Goal: Information Seeking & Learning: Learn about a topic

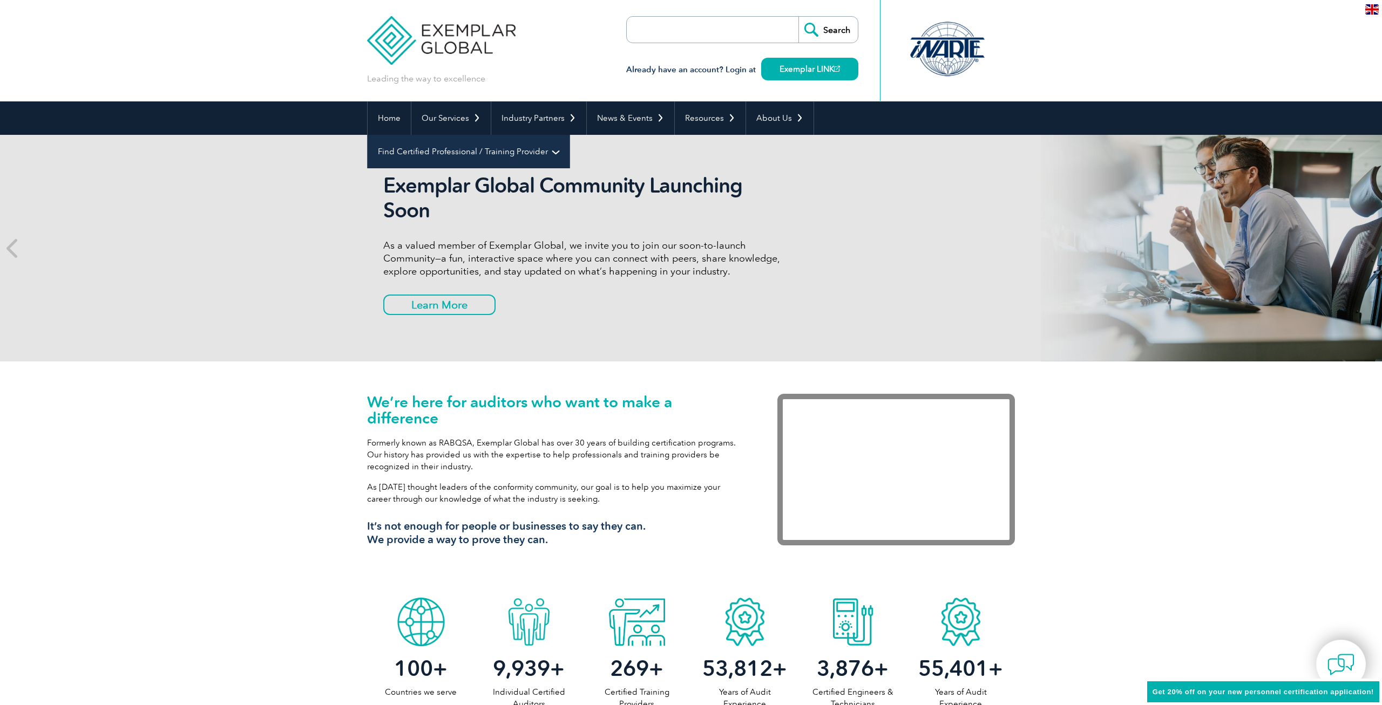
click at [569, 135] on link "Find Certified Professional / Training Provider" at bounding box center [469, 151] width 202 height 33
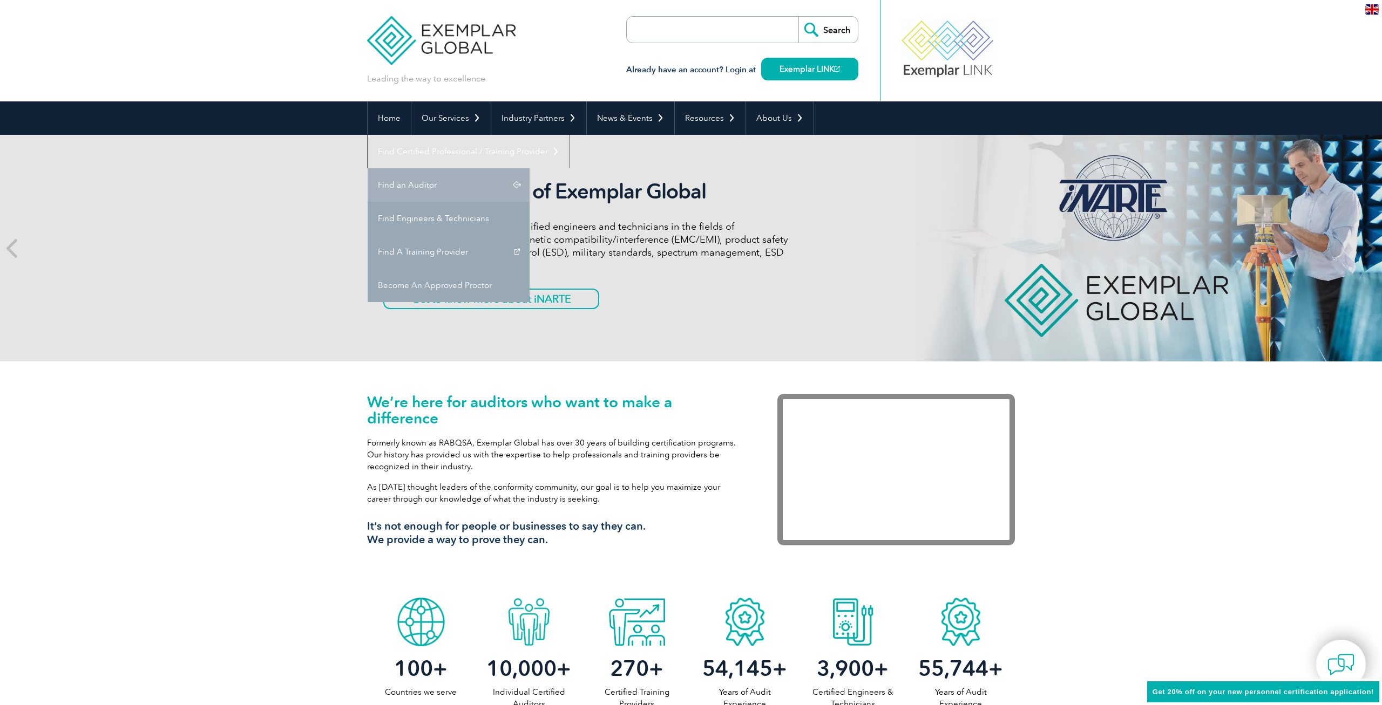
click at [529, 168] on link "Find an Auditor" at bounding box center [449, 184] width 162 height 33
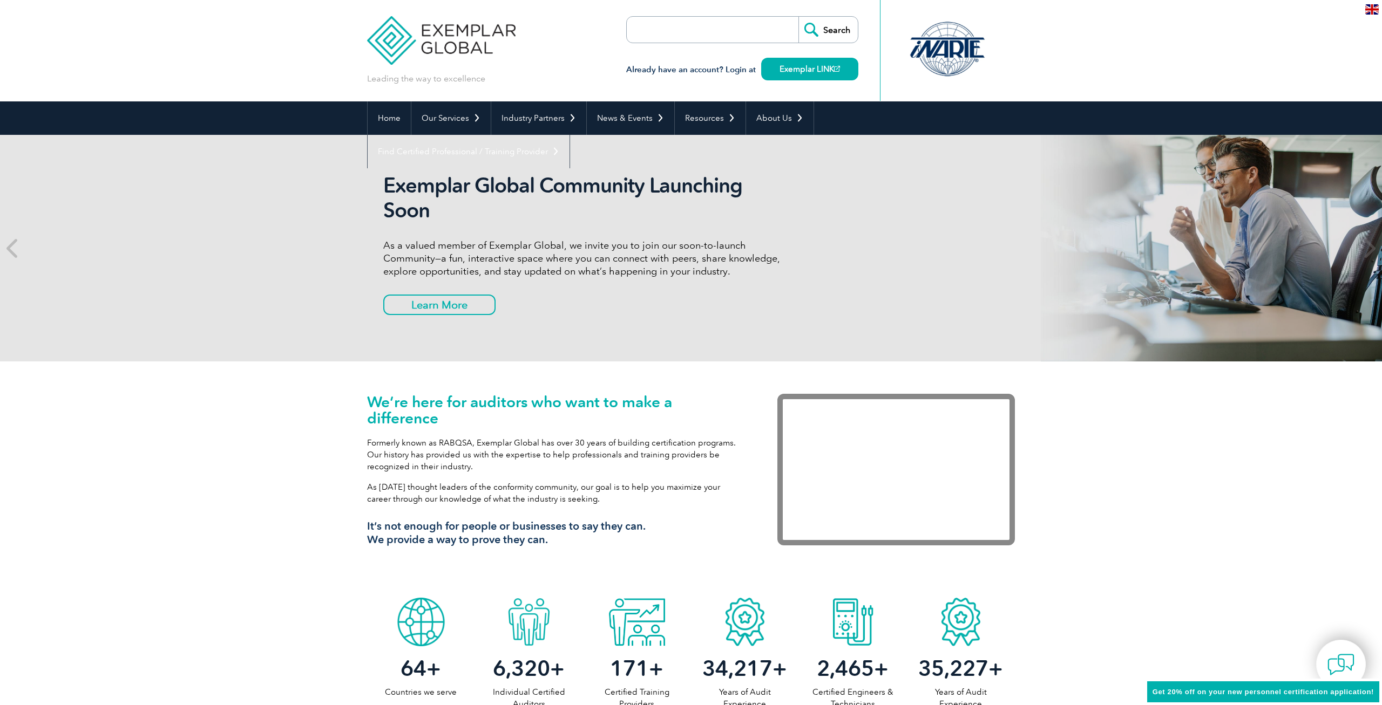
click at [775, 74] on link "Exemplar LINK" at bounding box center [809, 69] width 97 height 23
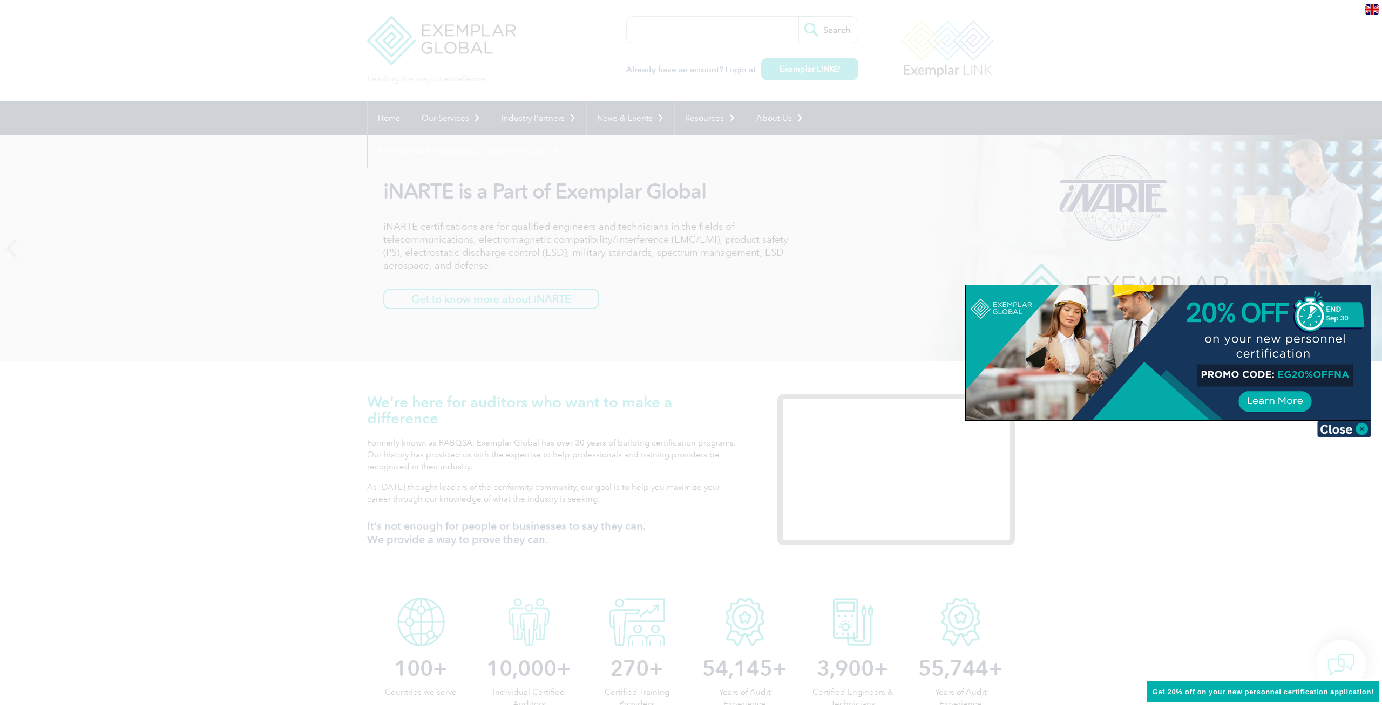
click at [786, 389] on div at bounding box center [691, 352] width 1382 height 705
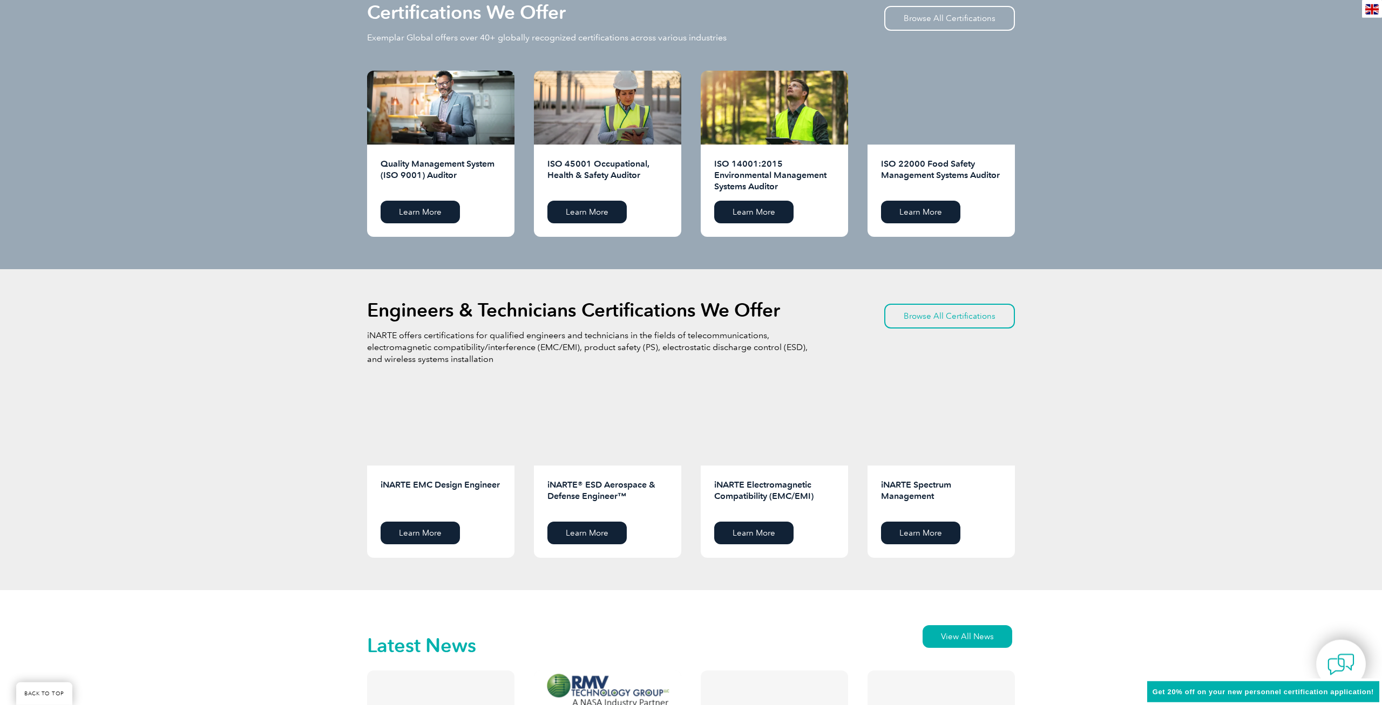
scroll to position [1101, 0]
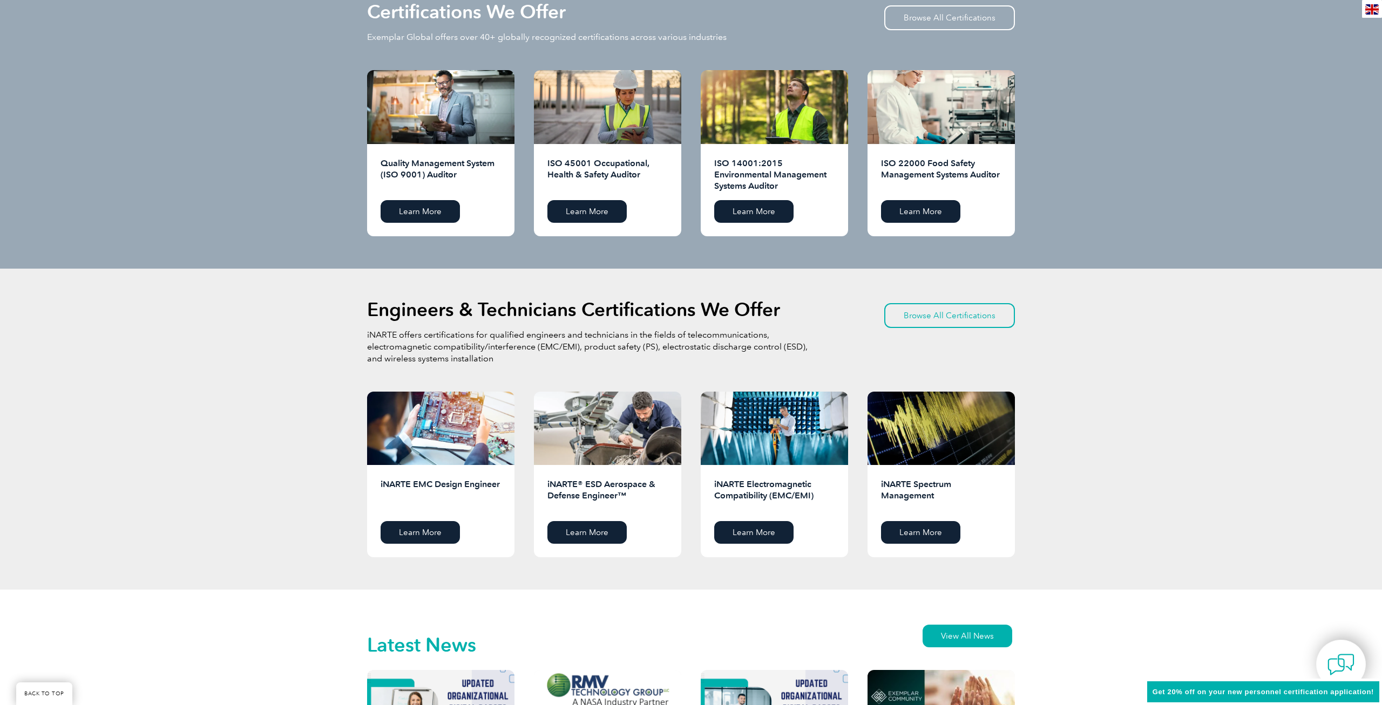
click at [1243, 694] on span "Get 20% off on your new personnel certification application!" at bounding box center [1262, 692] width 221 height 8
click at [1207, 691] on span "Get 20% off on your new personnel certification application!" at bounding box center [1262, 692] width 221 height 8
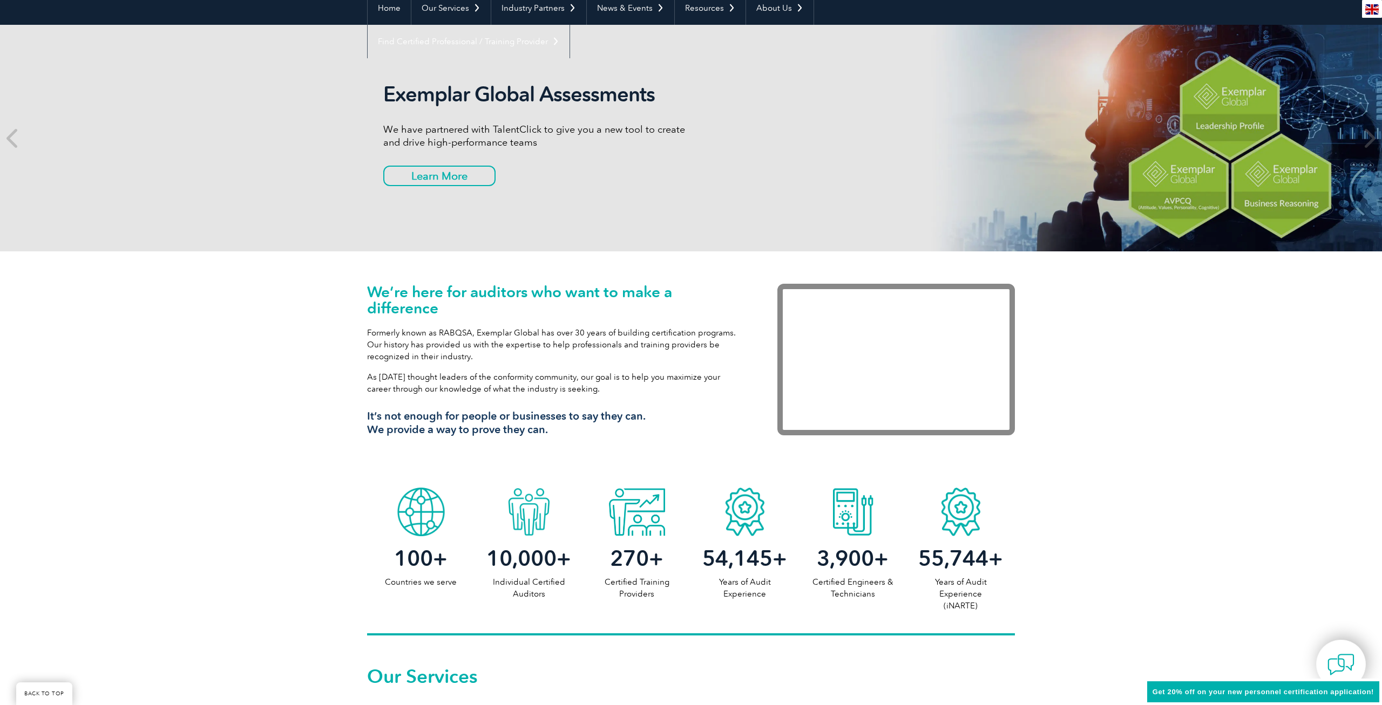
scroll to position [0, 0]
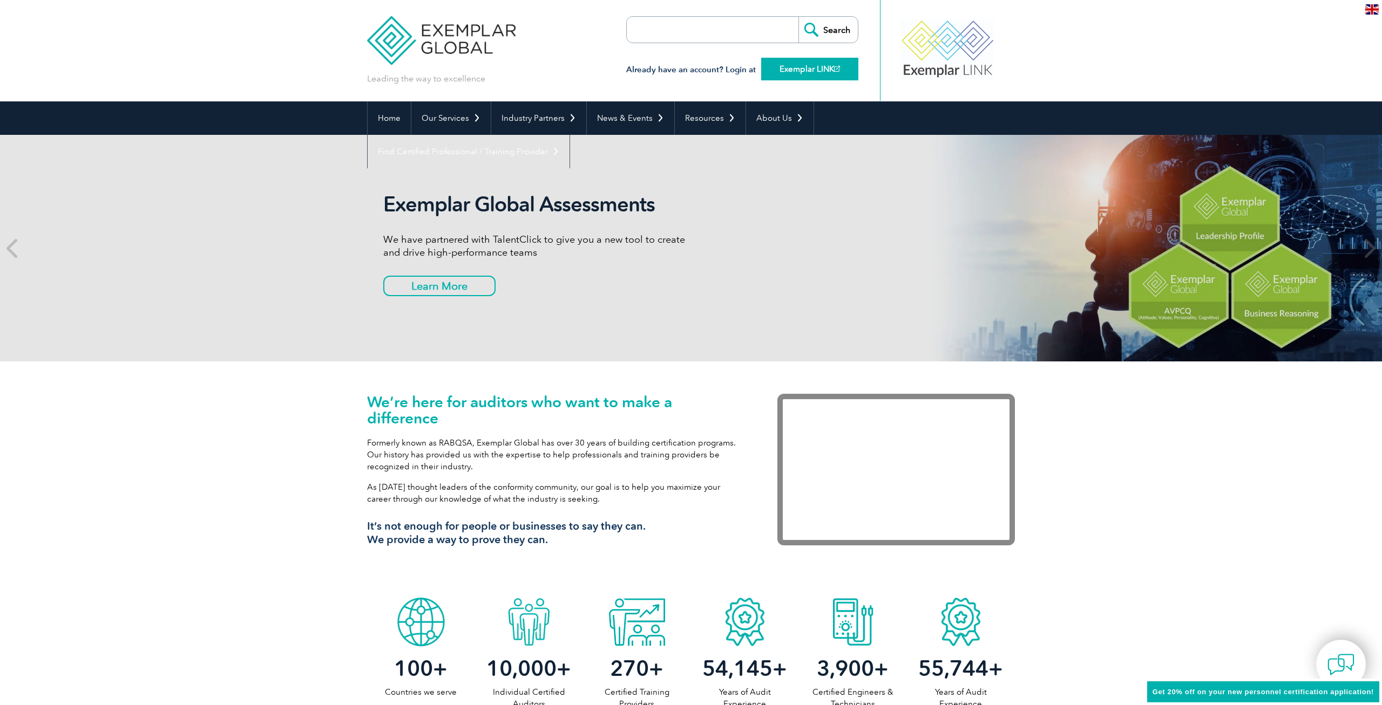
click at [794, 65] on link "Exemplar LINK" at bounding box center [809, 69] width 97 height 23
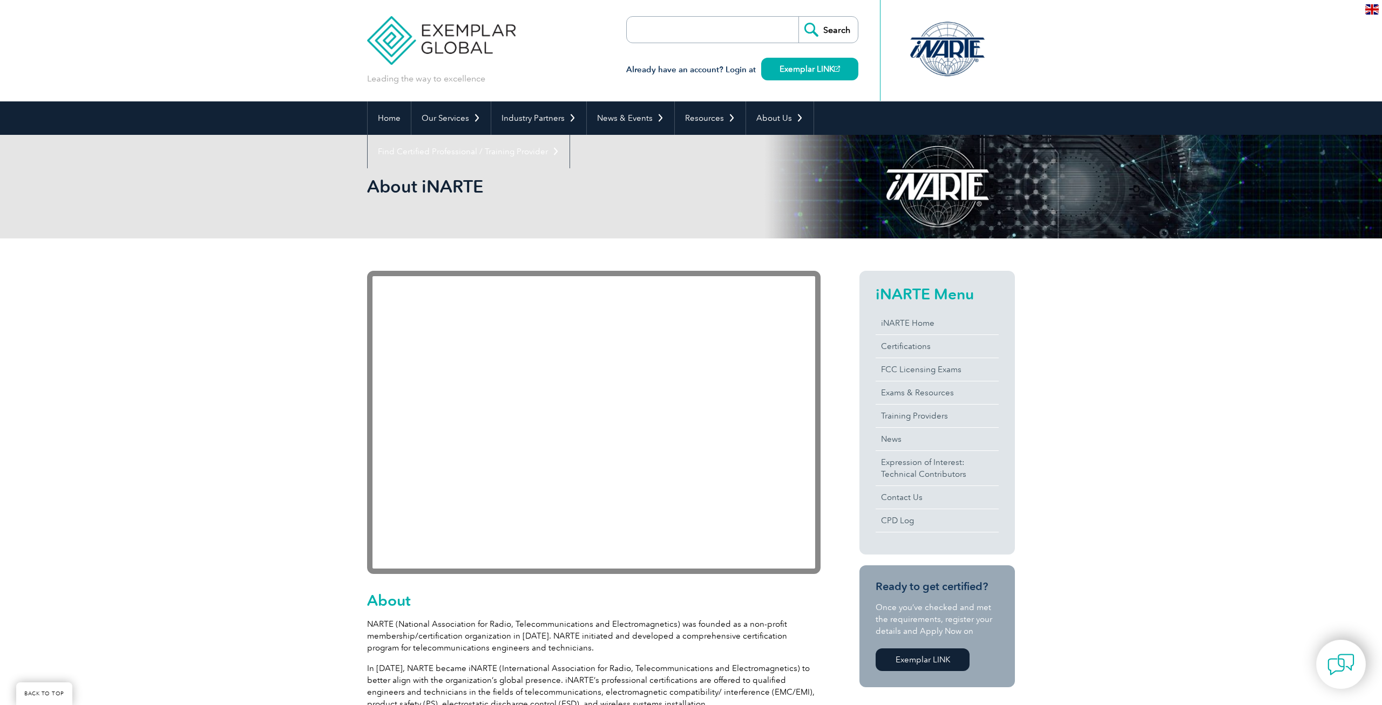
scroll to position [275, 0]
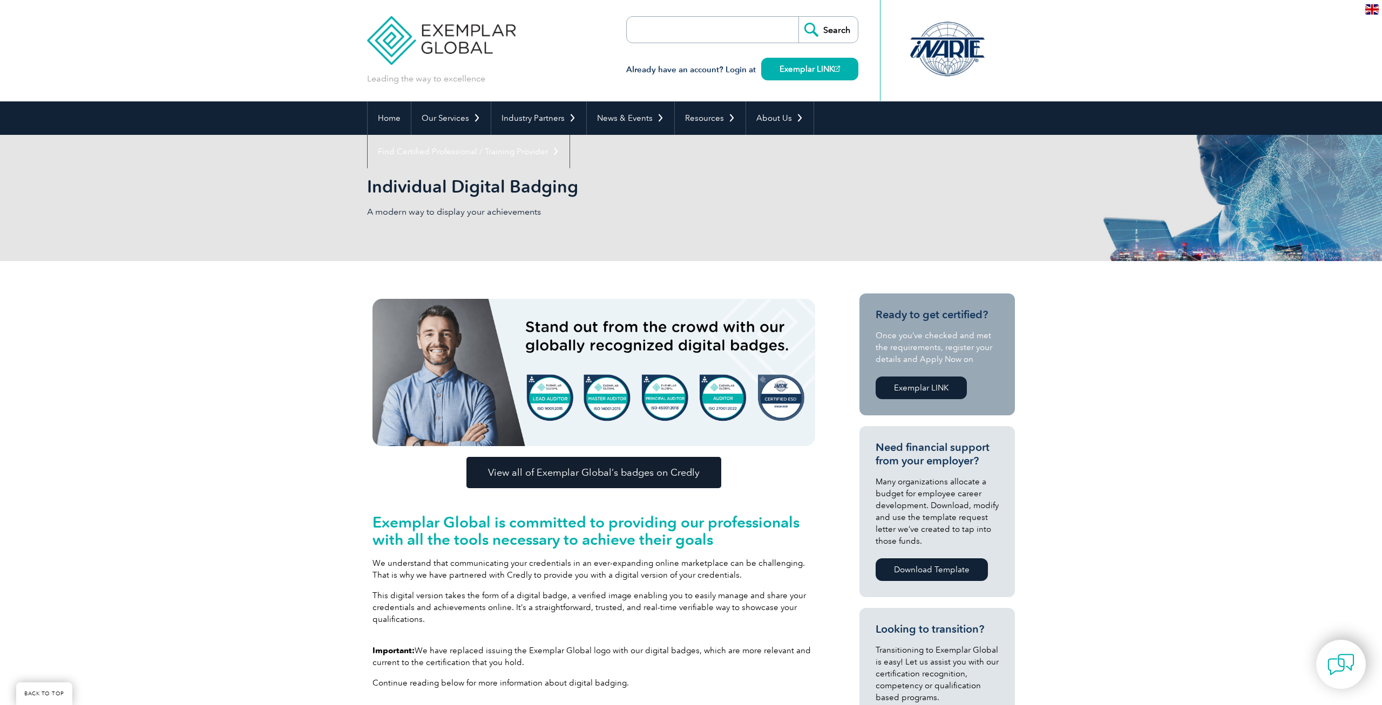
scroll to position [165, 0]
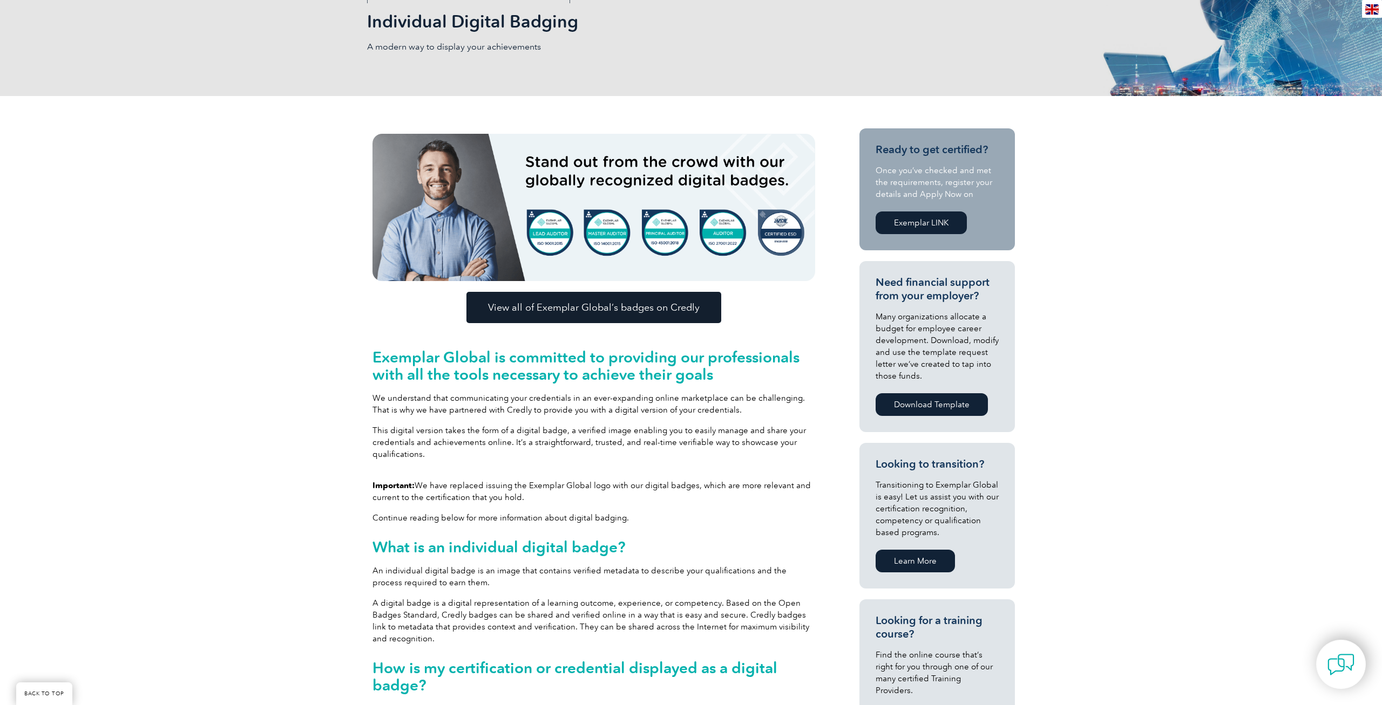
click at [576, 312] on span "View all of Exemplar Global’s badges on Credly" at bounding box center [594, 308] width 212 height 10
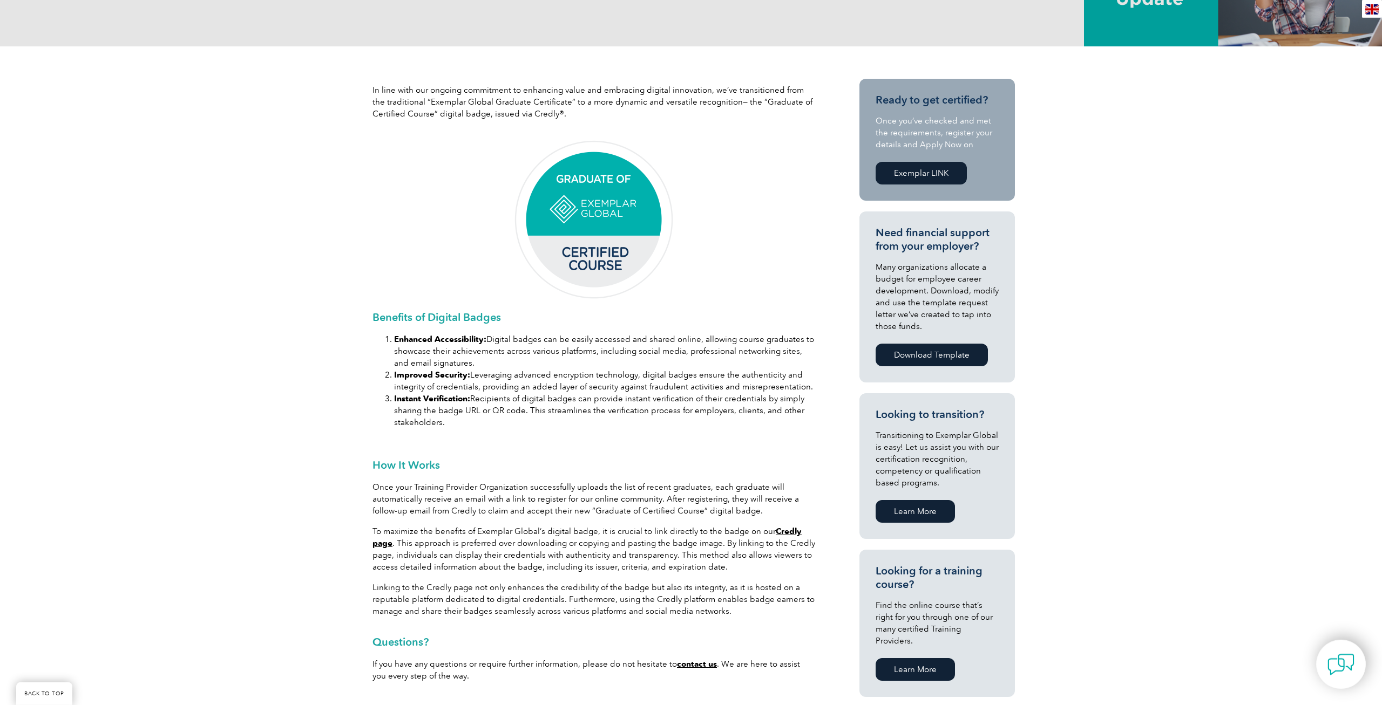
scroll to position [385, 0]
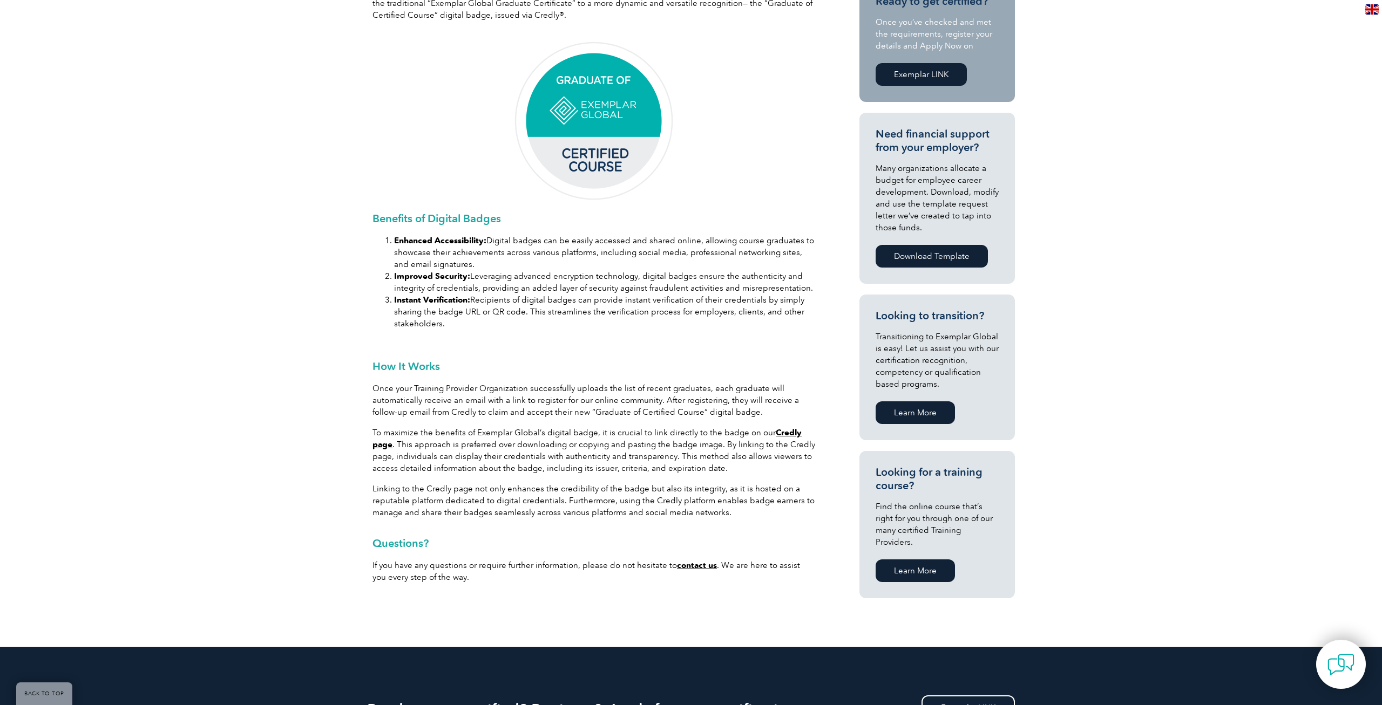
click at [787, 430] on link "Credly page" at bounding box center [586, 439] width 429 height 22
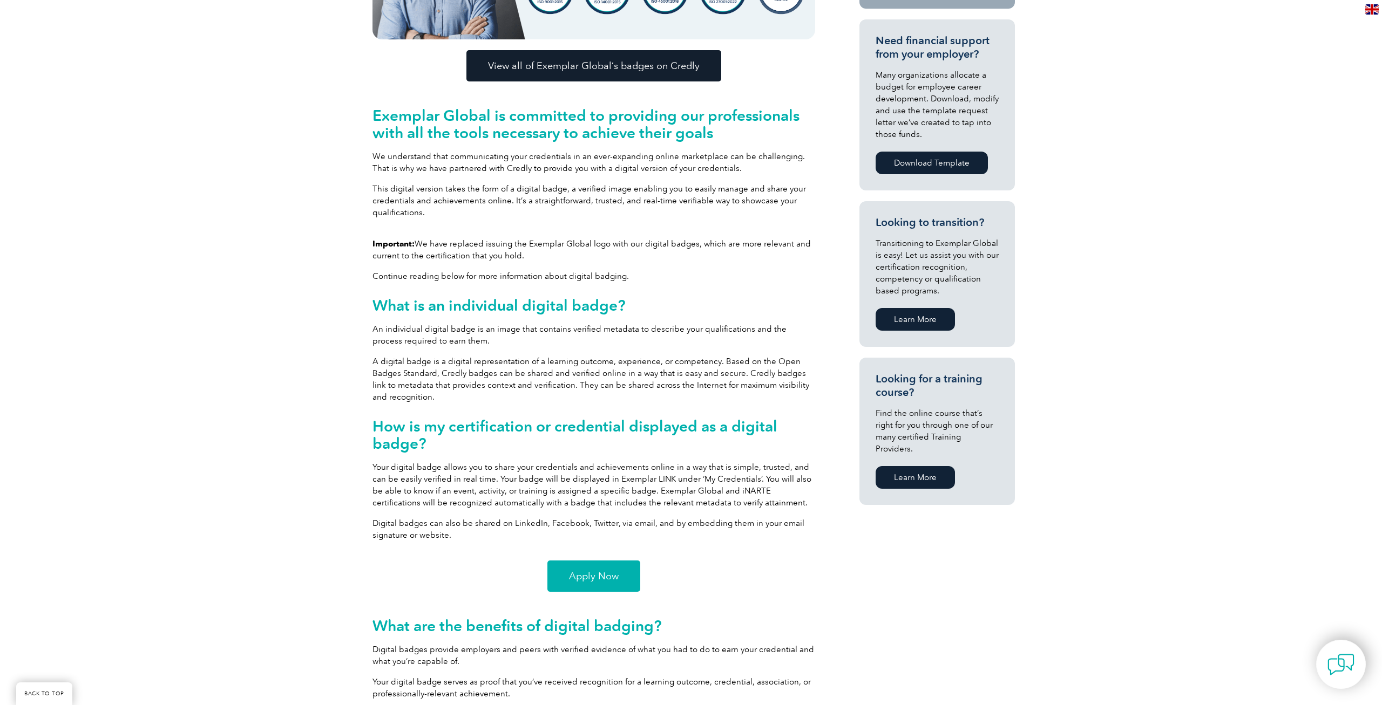
scroll to position [275, 0]
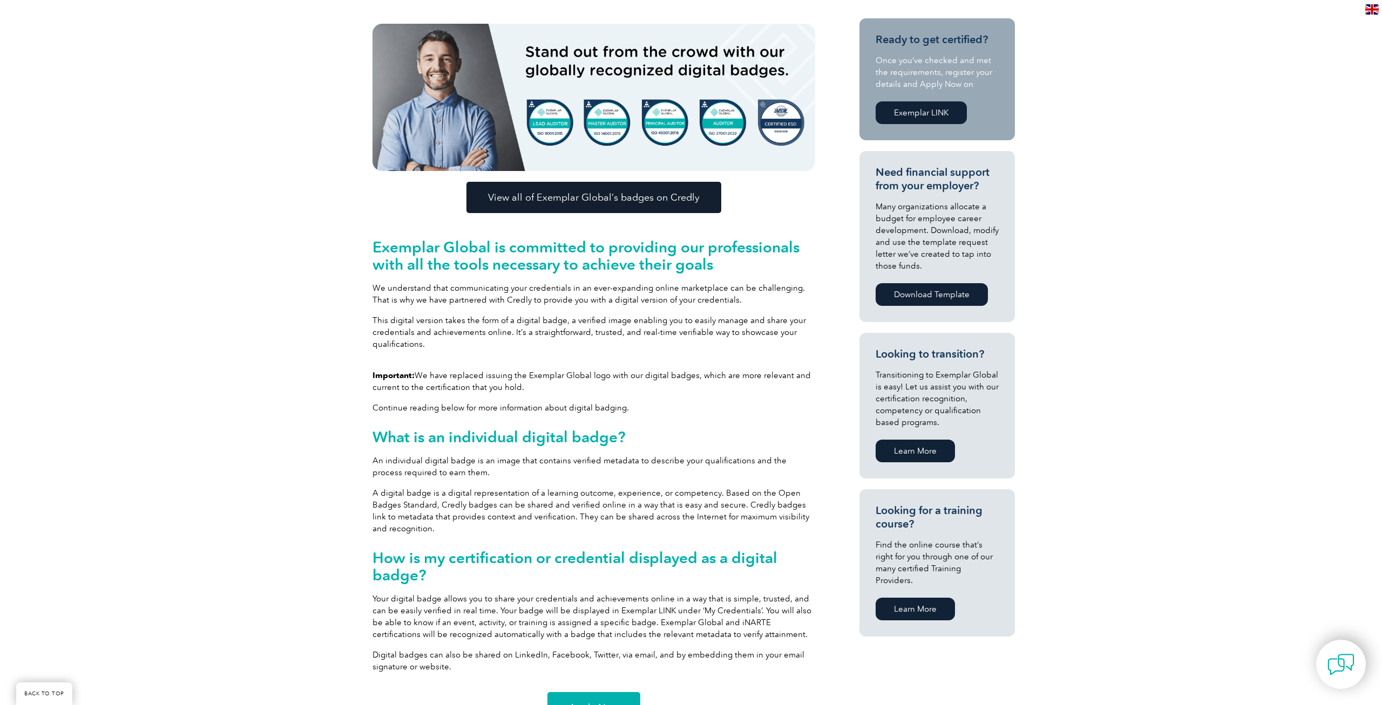
click at [643, 202] on span "View all of Exemplar Global’s badges on Credly" at bounding box center [594, 198] width 212 height 10
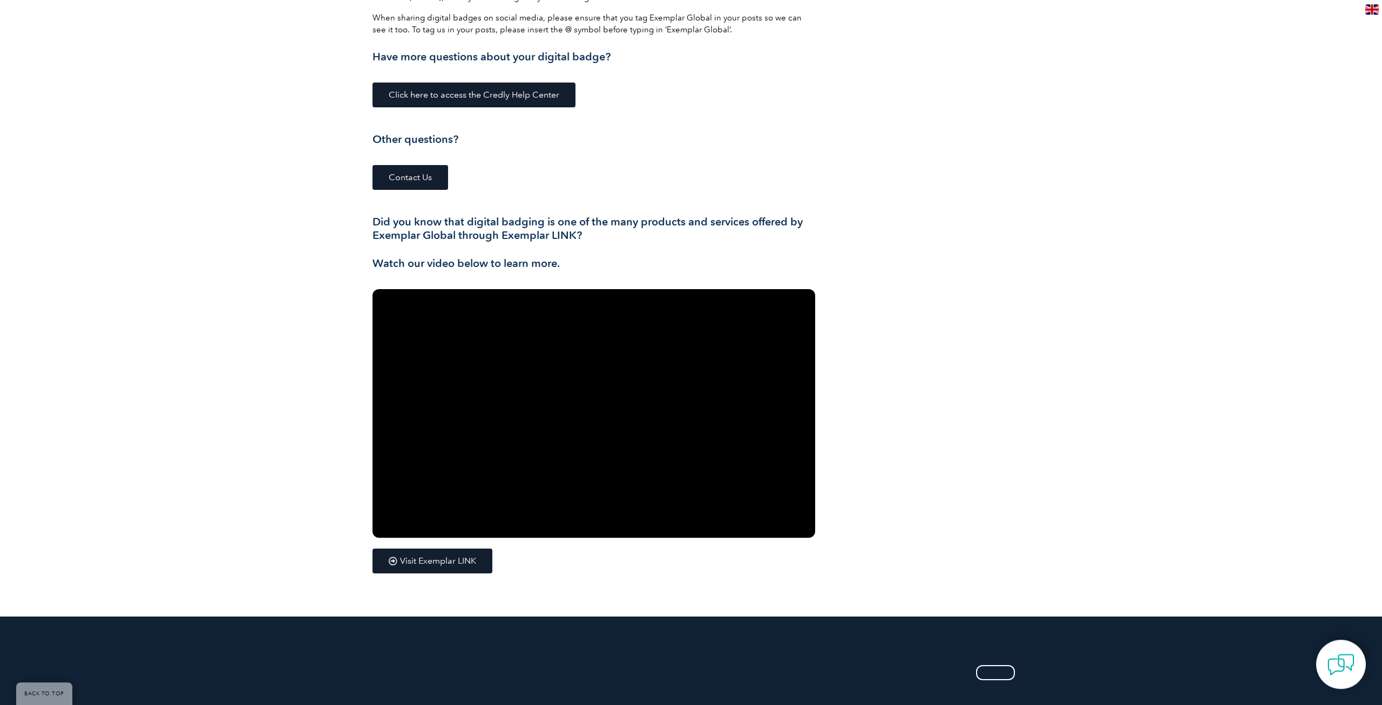
scroll to position [1376, 0]
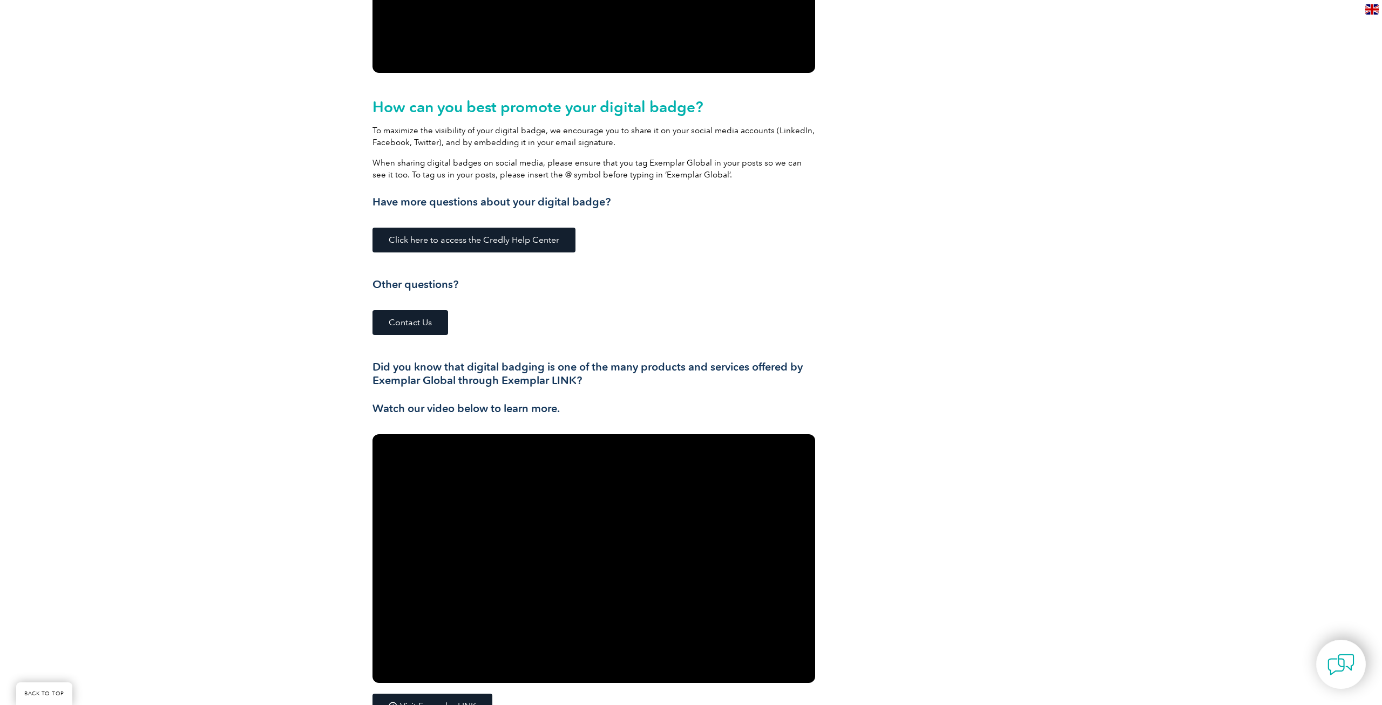
click at [505, 240] on span "Click here to access the Credly Help Center" at bounding box center [474, 240] width 171 height 9
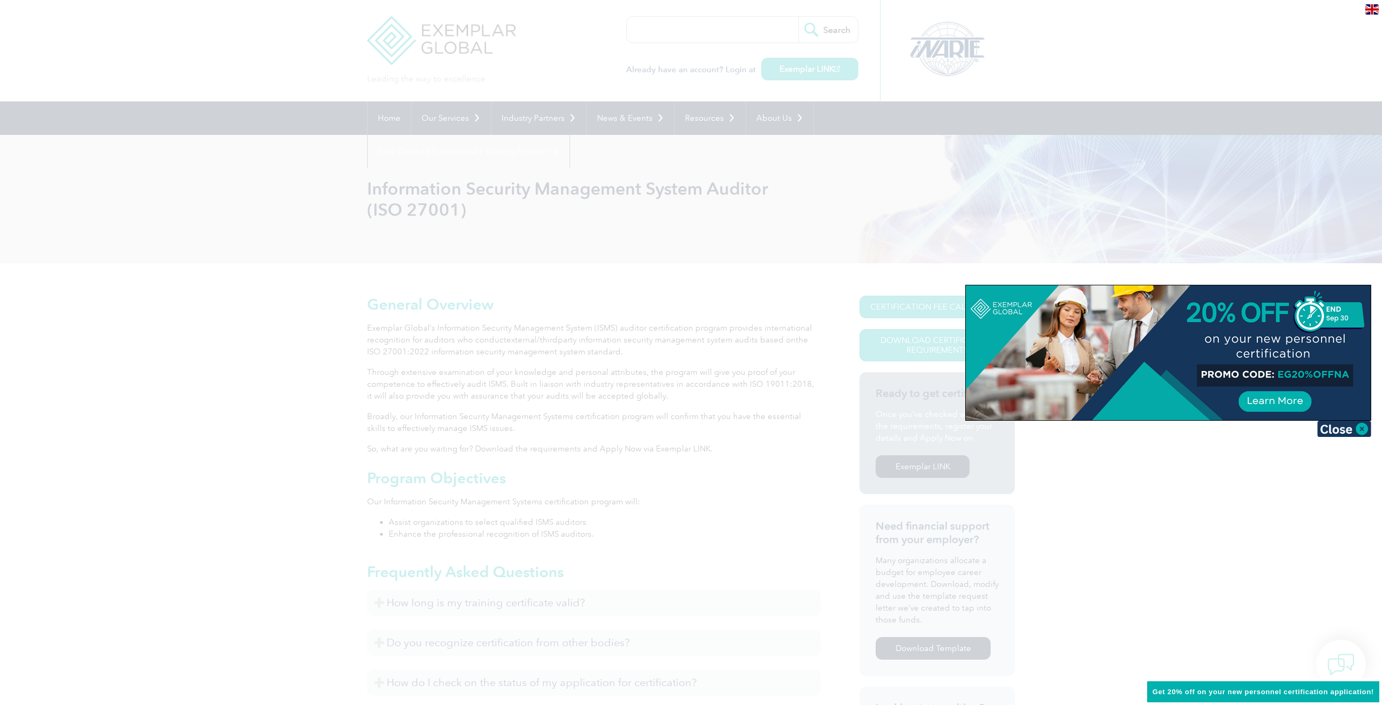
scroll to position [55, 0]
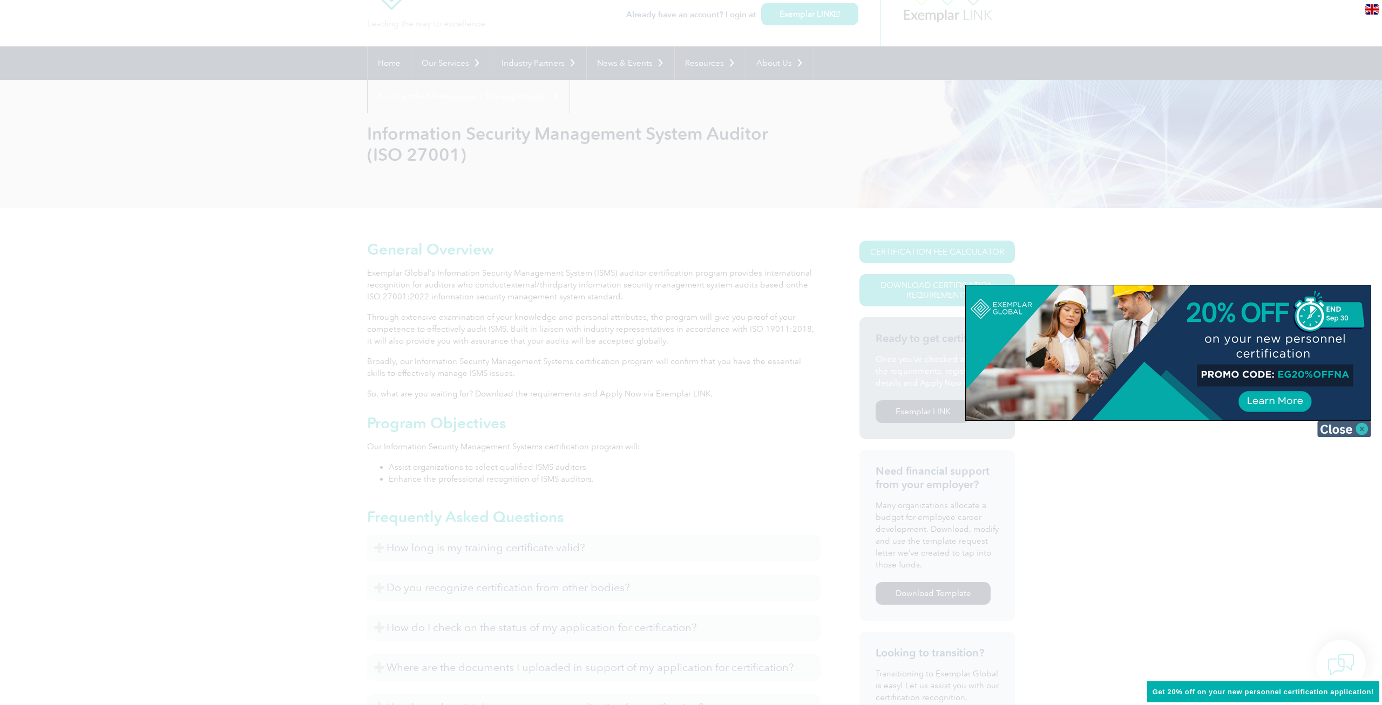
click at [1365, 429] on img at bounding box center [1344, 429] width 54 height 16
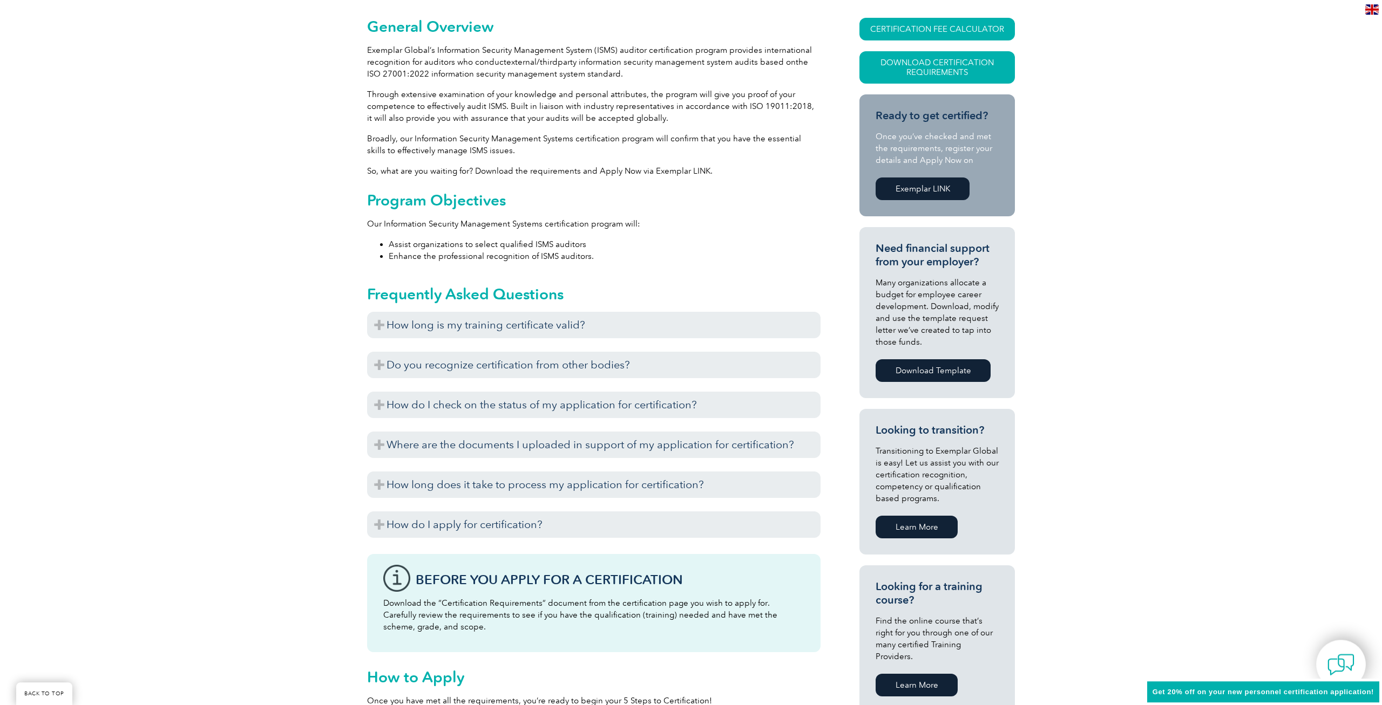
scroll to position [165, 0]
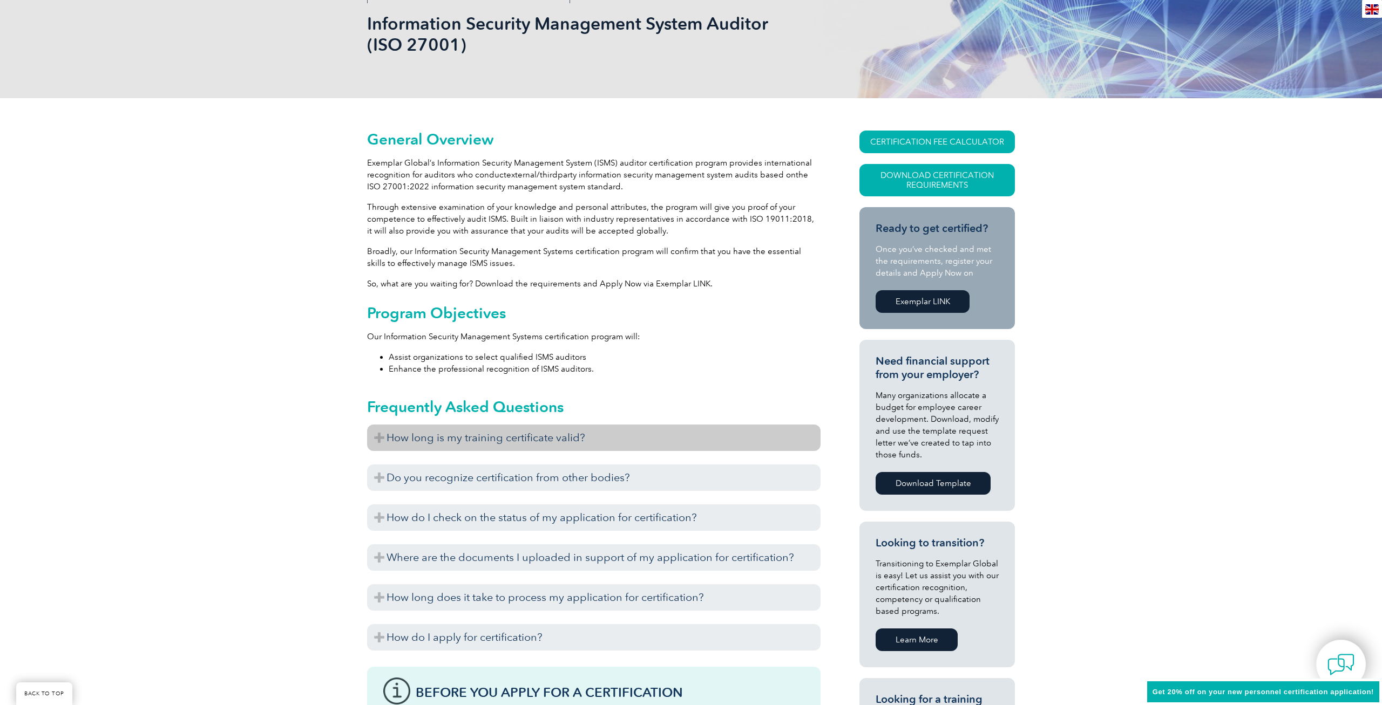
click at [552, 425] on h3 "How long is my training certificate valid?" at bounding box center [593, 438] width 453 height 26
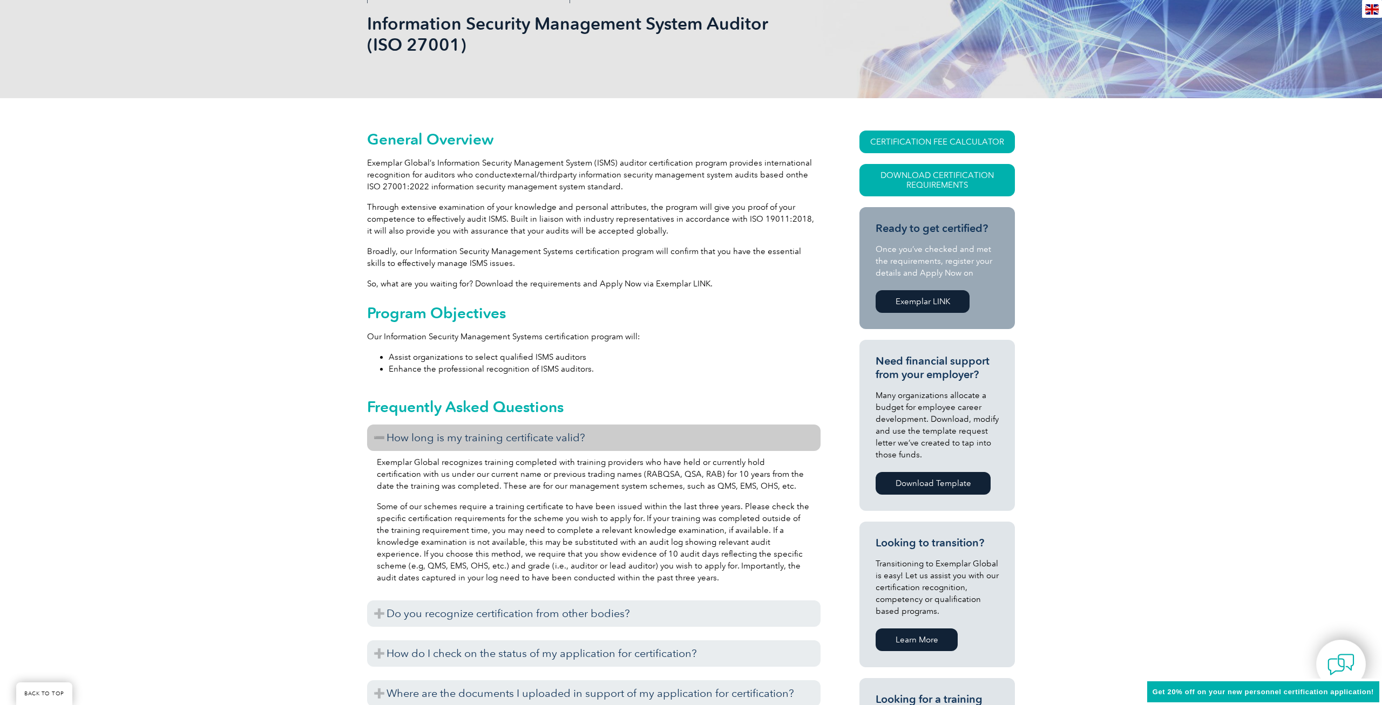
click at [547, 436] on h3 "How long is my training certificate valid?" at bounding box center [593, 438] width 453 height 26
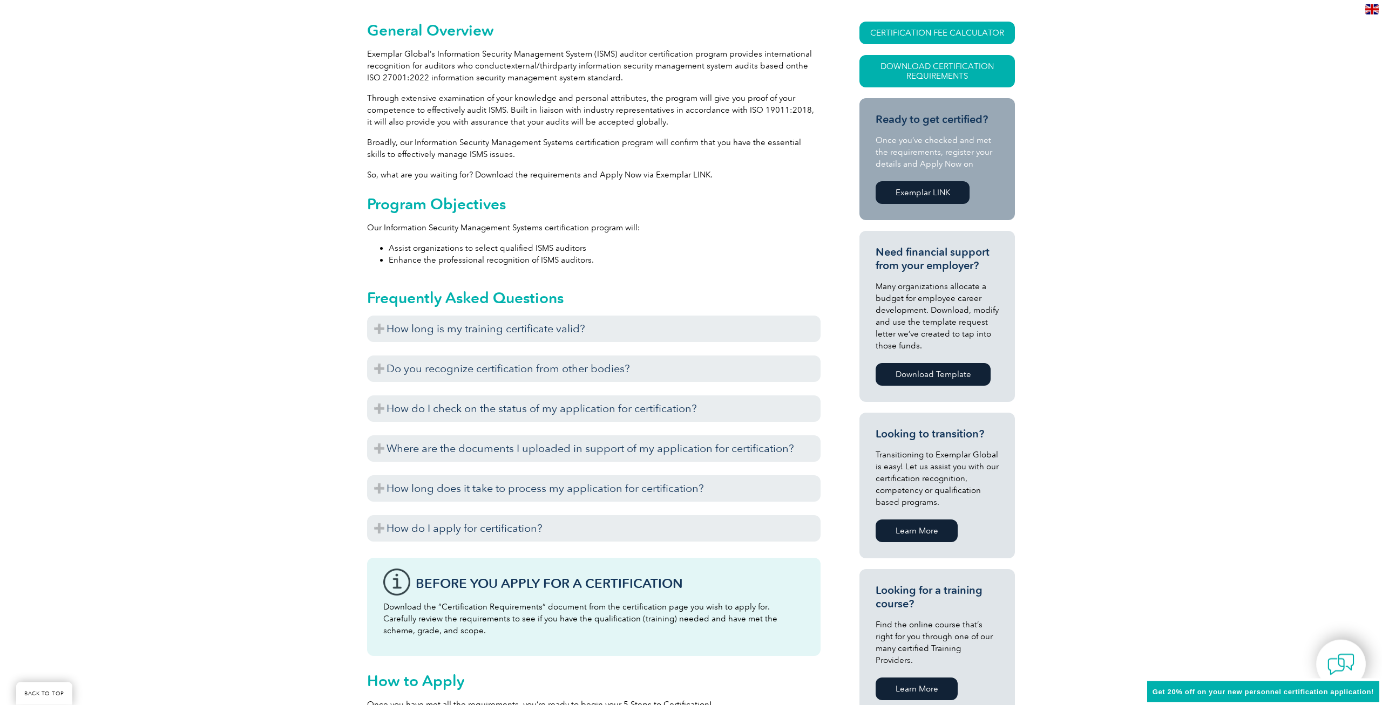
scroll to position [275, 0]
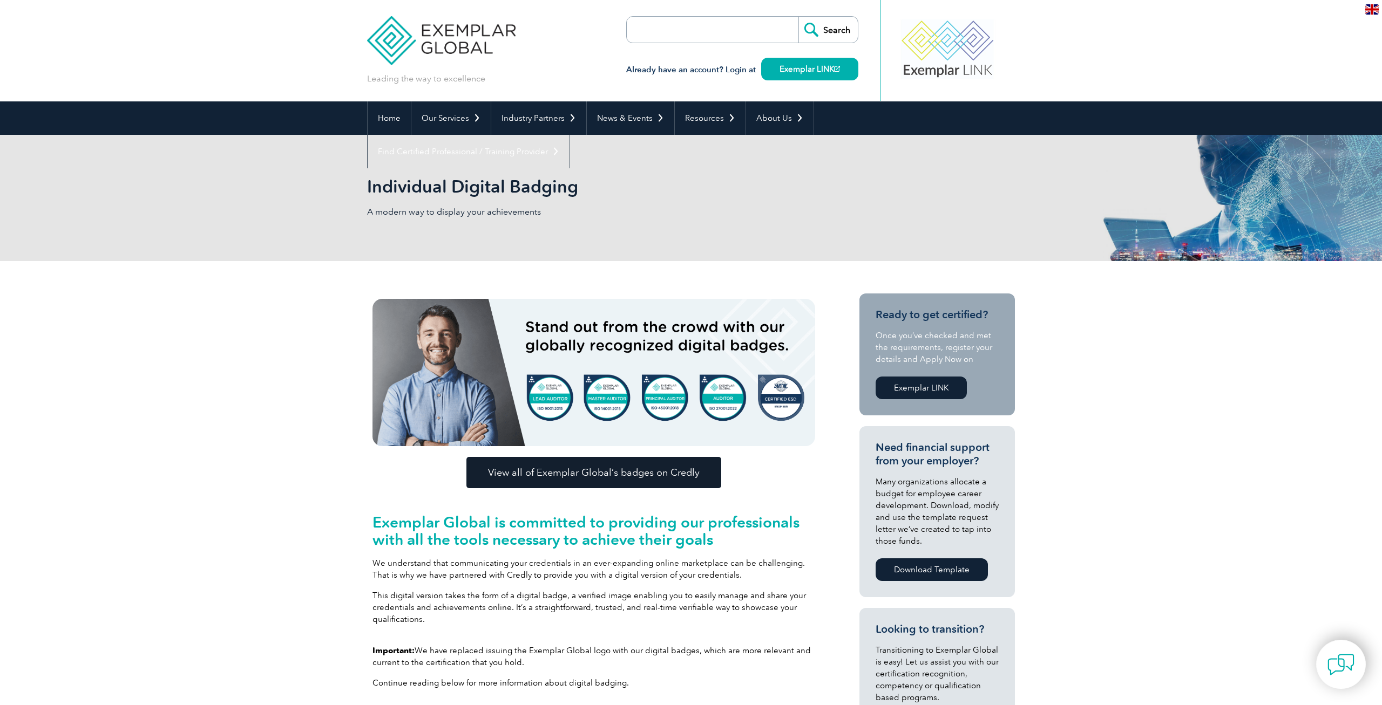
click at [930, 392] on link "Exemplar LINK" at bounding box center [920, 388] width 91 height 23
